Goal: Information Seeking & Learning: Learn about a topic

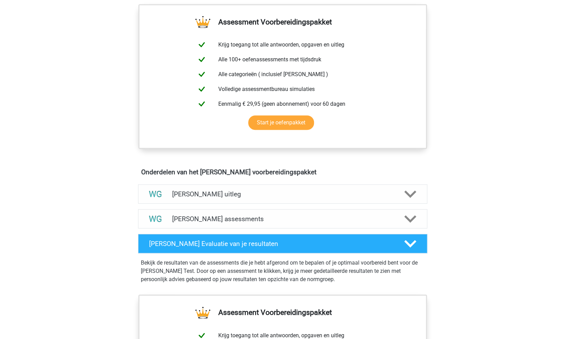
scroll to position [246, 0]
click at [411, 214] on icon at bounding box center [410, 218] width 12 height 12
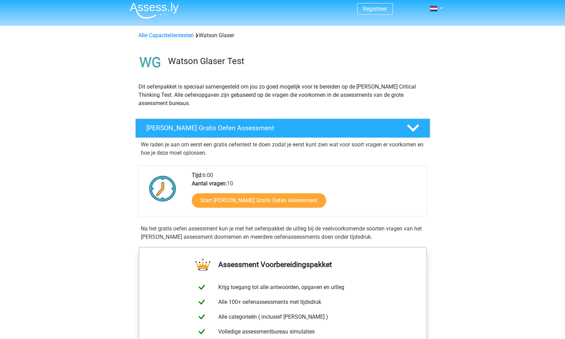
scroll to position [0, 0]
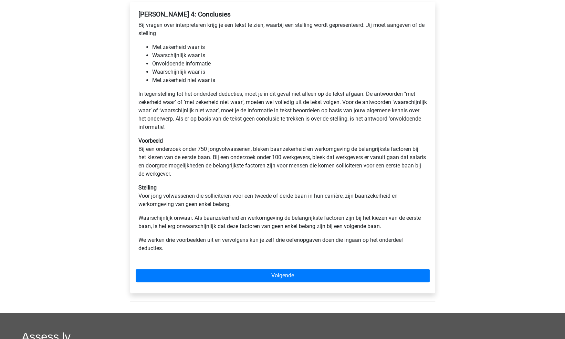
scroll to position [138, 0]
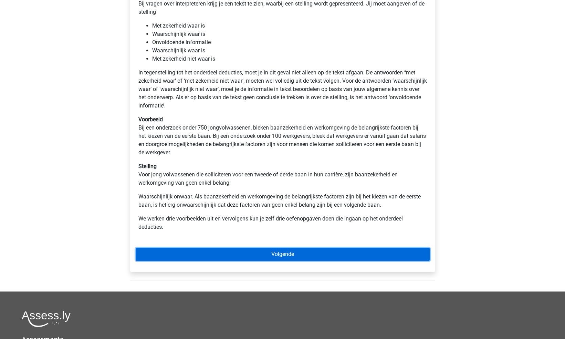
click at [282, 255] on link "Volgende" at bounding box center [283, 253] width 294 height 13
